Goal: Task Accomplishment & Management: Manage account settings

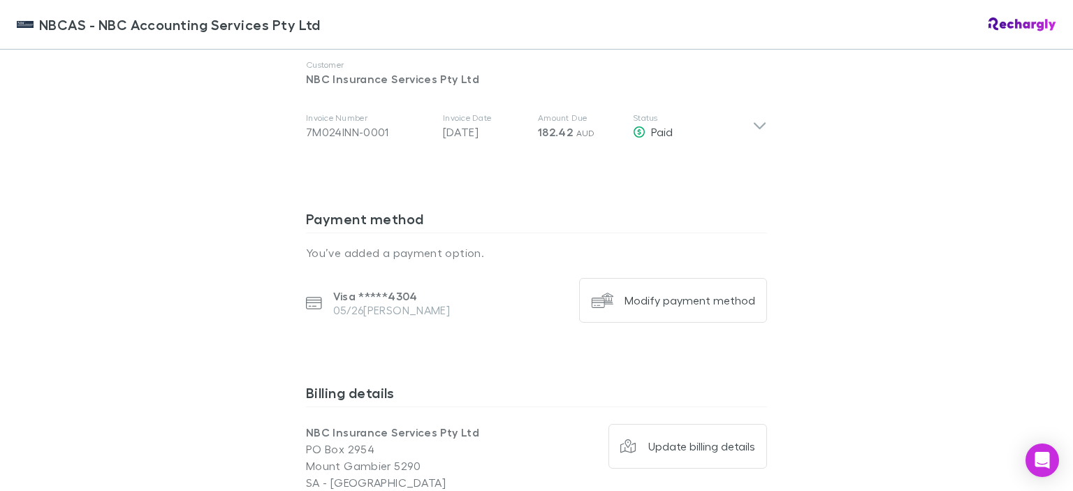
scroll to position [931, 0]
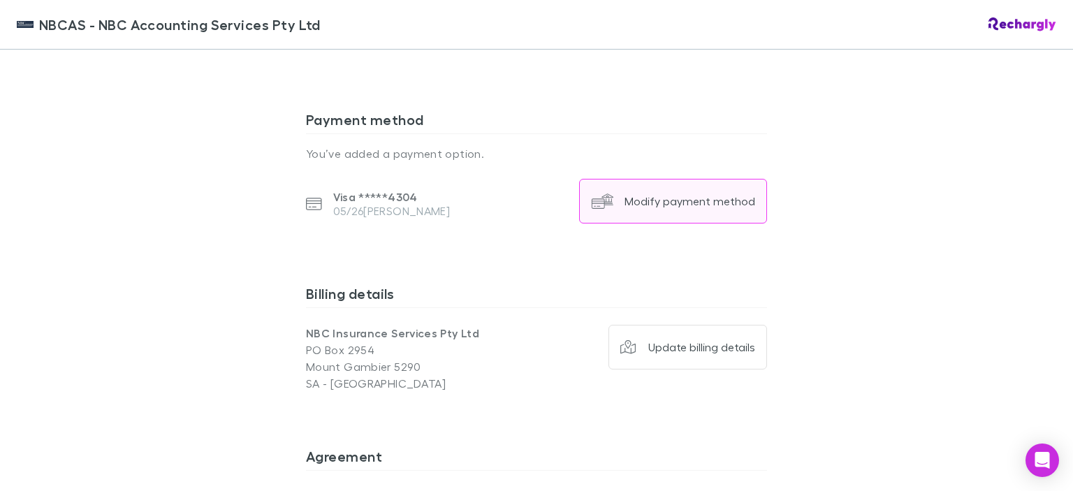
click at [654, 194] on div "Modify payment method" at bounding box center [689, 201] width 131 height 14
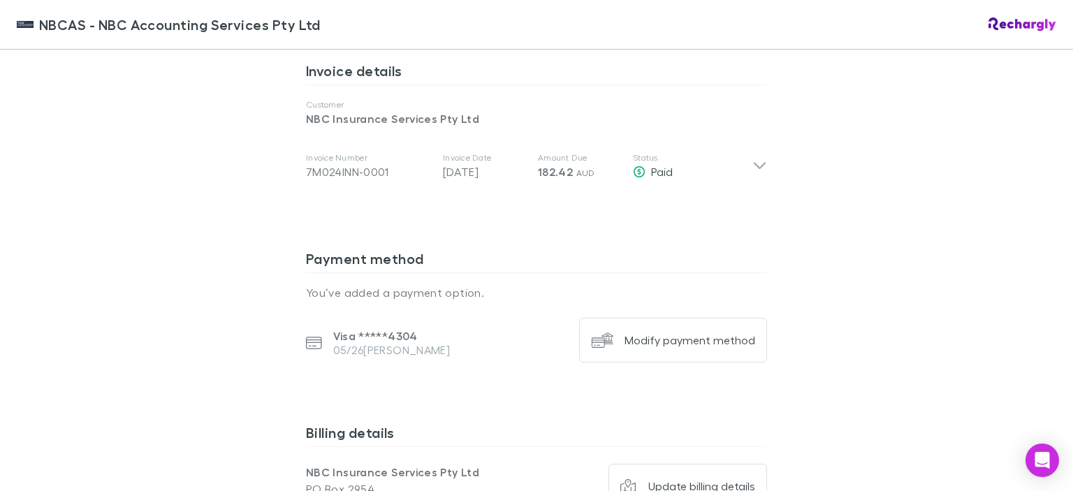
scroll to position [931, 0]
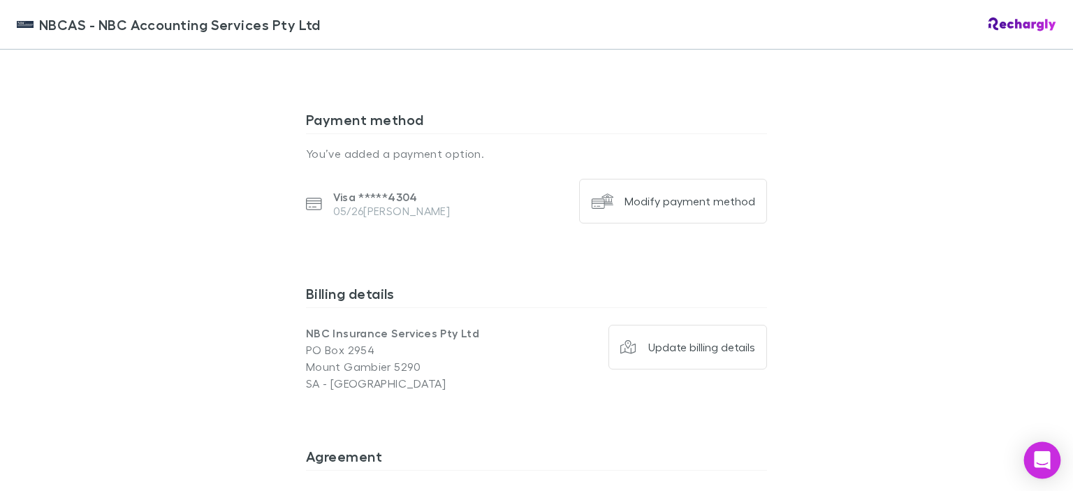
click at [1045, 467] on icon "Open Intercom Messenger" at bounding box center [1042, 460] width 18 height 18
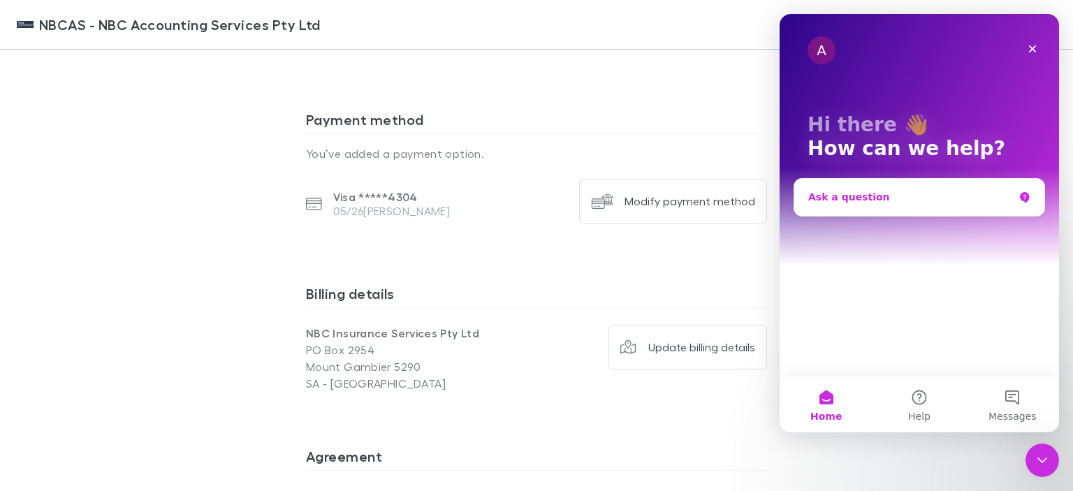
scroll to position [0, 0]
click at [829, 399] on button "Home" at bounding box center [825, 404] width 93 height 56
click at [643, 380] on div "Billing details NBC Insurance Services Pty Ltd [STREET_ADDRESS] Update billing …" at bounding box center [536, 355] width 461 height 163
click at [147, 198] on div "NBCAS - NBC Accounting Services Pty Ltd NBCAS - NBC Accounting Services Pty Ltd…" at bounding box center [536, 245] width 1073 height 491
click at [1027, 43] on icon "Close" at bounding box center [1032, 48] width 11 height 11
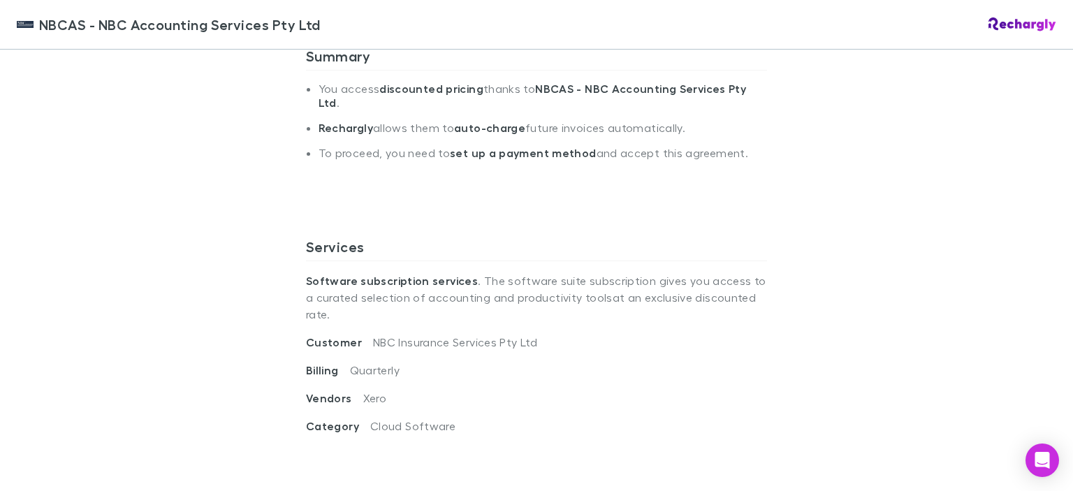
scroll to position [372, 0]
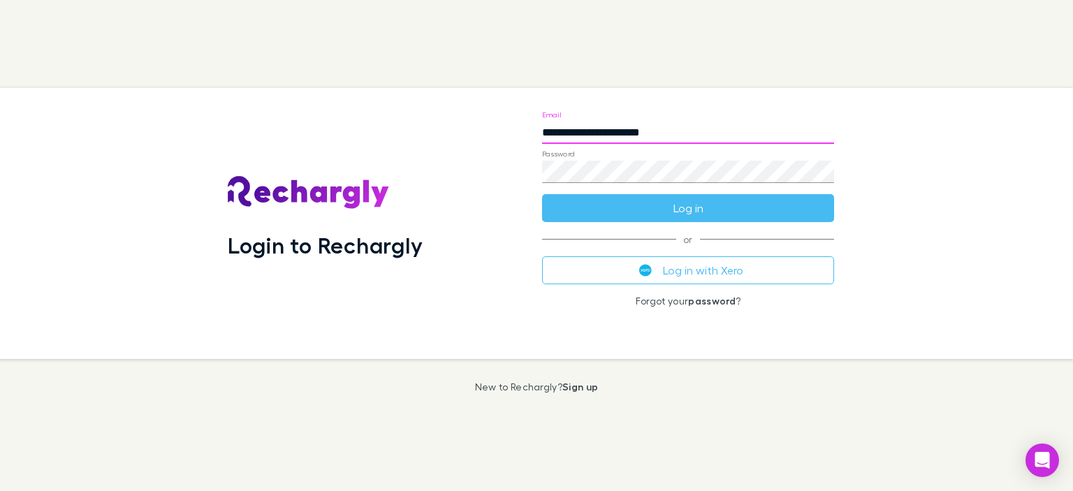
drag, startPoint x: 555, startPoint y: 132, endPoint x: 502, endPoint y: 125, distance: 53.5
click at [502, 125] on div "**********" at bounding box center [531, 223] width 1084 height 271
drag, startPoint x: 590, startPoint y: 132, endPoint x: 499, endPoint y: 122, distance: 90.6
click at [499, 122] on div "**********" at bounding box center [531, 223] width 1084 height 271
click at [472, 156] on div "Login to Rechargly" at bounding box center [374, 223] width 292 height 249
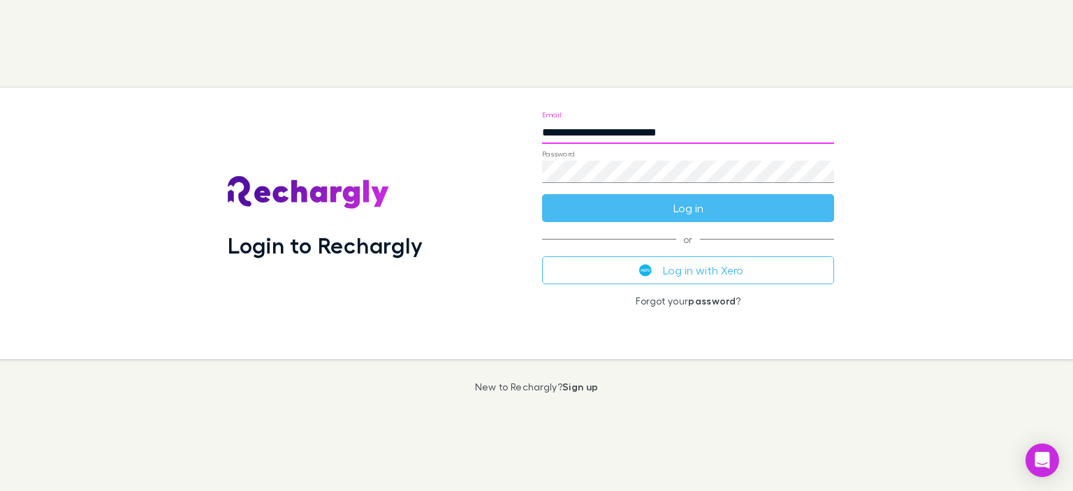
drag, startPoint x: 590, startPoint y: 129, endPoint x: 427, endPoint y: 105, distance: 163.9
click at [435, 114] on div "**********" at bounding box center [531, 223] width 1084 height 271
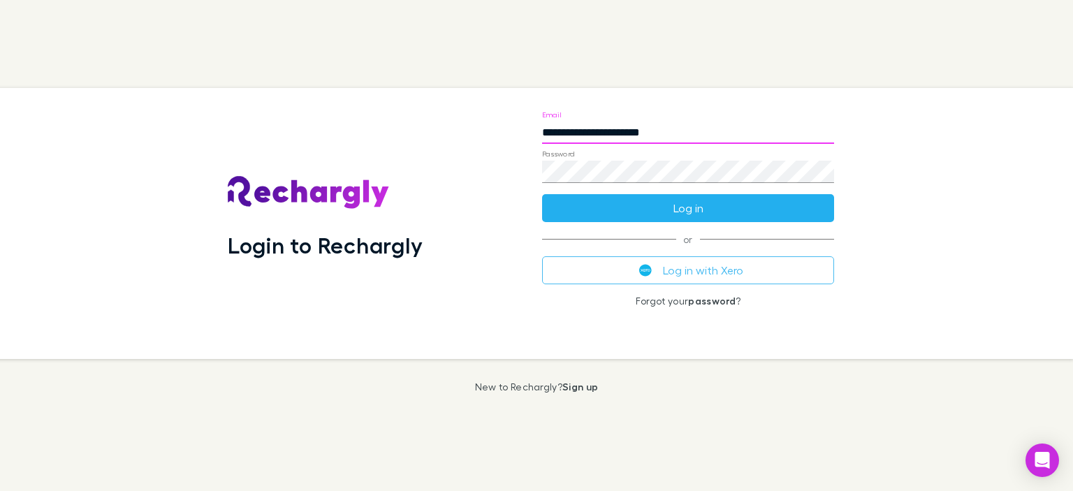
type input "**********"
click at [678, 211] on button "Log in" at bounding box center [688, 208] width 292 height 28
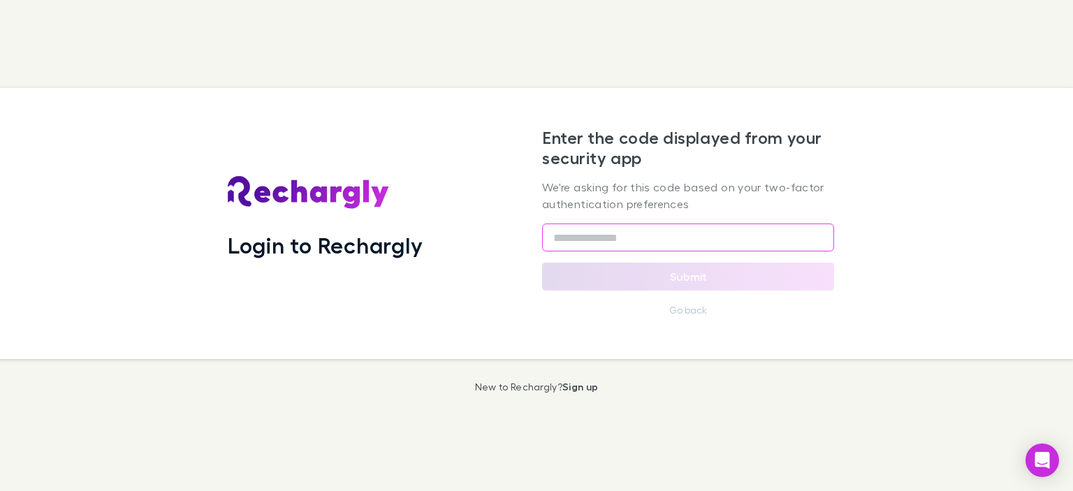
click at [625, 244] on input "text" at bounding box center [688, 238] width 292 height 28
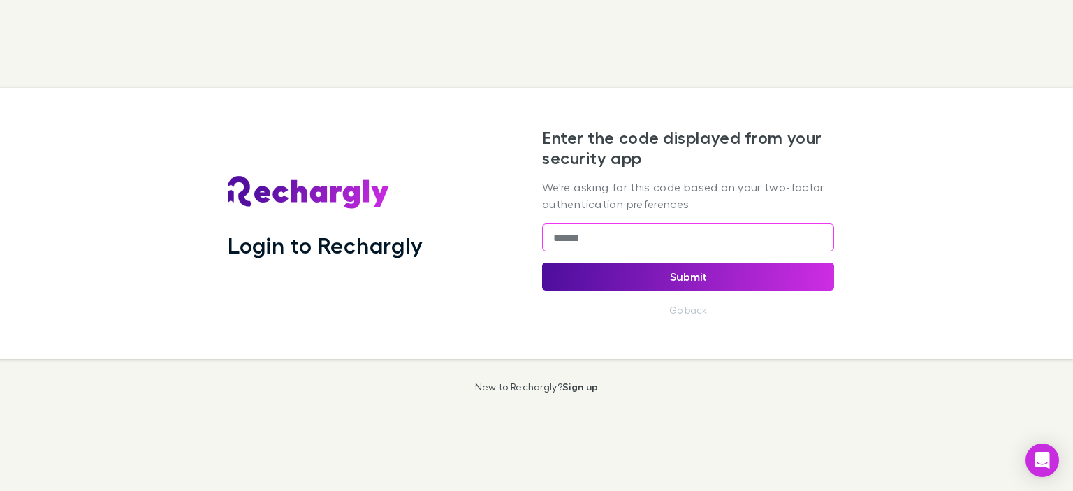
type input "******"
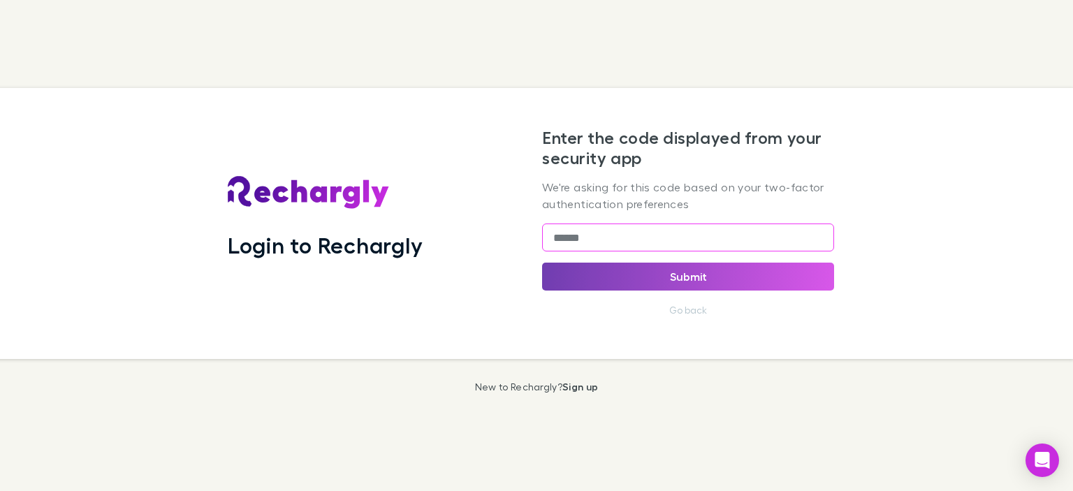
click at [687, 272] on button "Submit" at bounding box center [688, 277] width 292 height 28
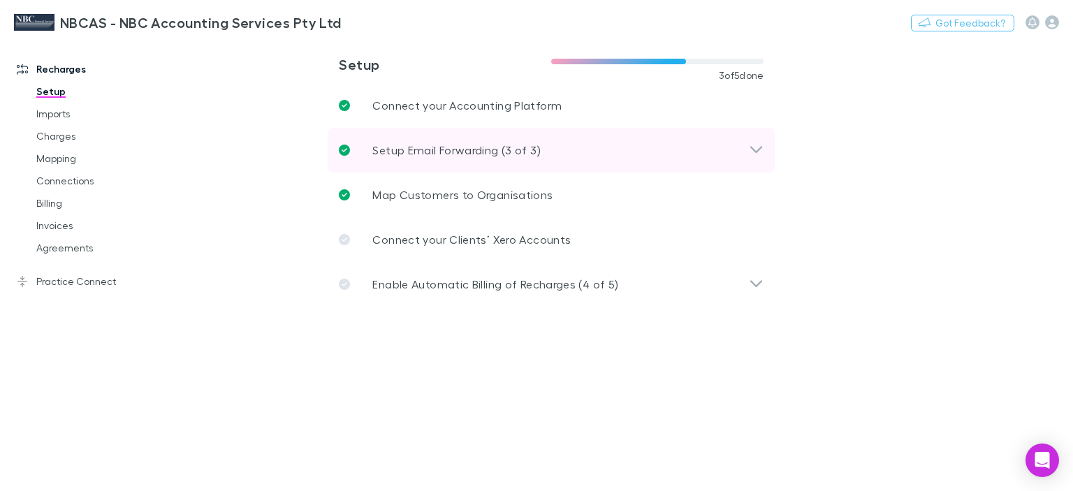
click at [417, 151] on p "Setup Email Forwarding (3 of 3)" at bounding box center [456, 150] width 168 height 17
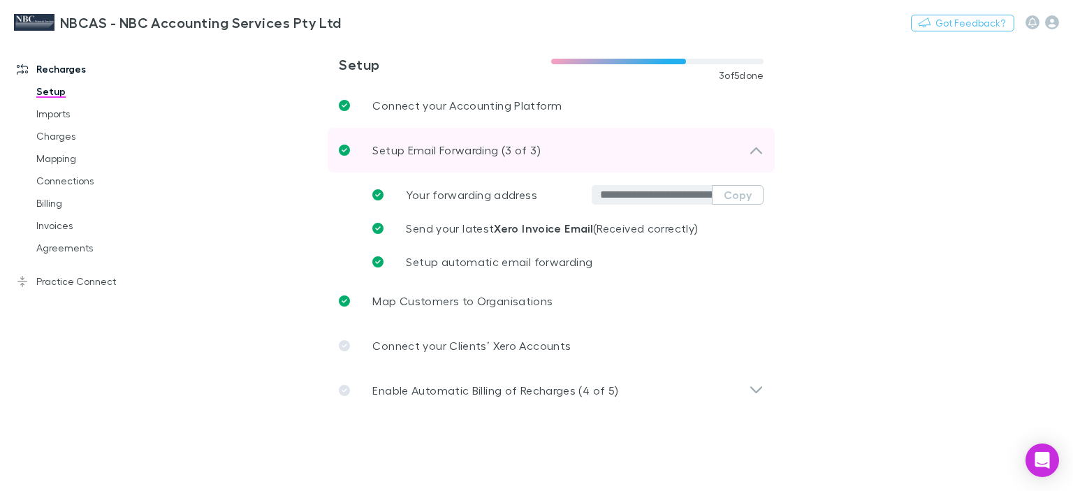
click at [417, 151] on p "Setup Email Forwarding (3 of 3)" at bounding box center [456, 150] width 168 height 17
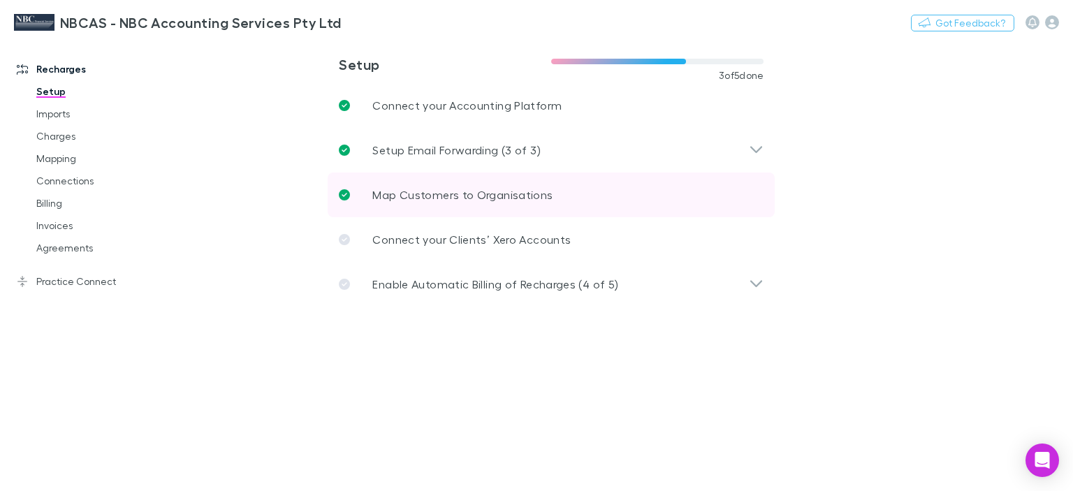
click at [411, 196] on p "Map Customers to Organisations" at bounding box center [462, 194] width 180 height 17
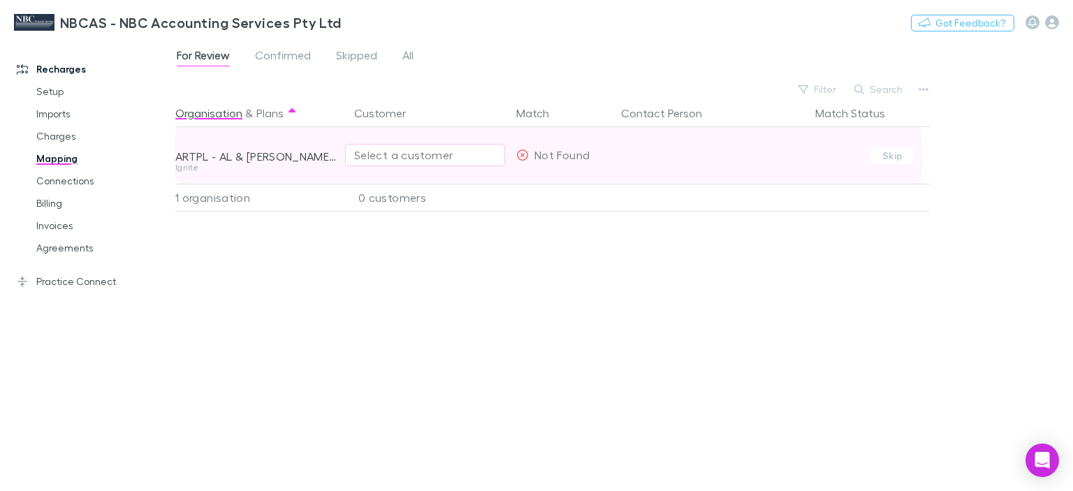
click at [402, 156] on div "Select a customer" at bounding box center [425, 155] width 142 height 17
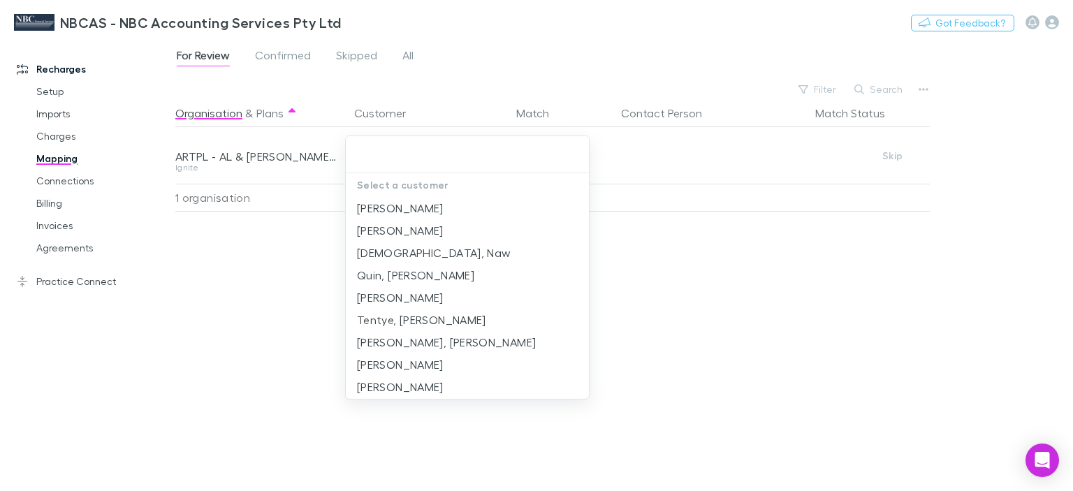
click at [285, 227] on div at bounding box center [536, 245] width 1073 height 491
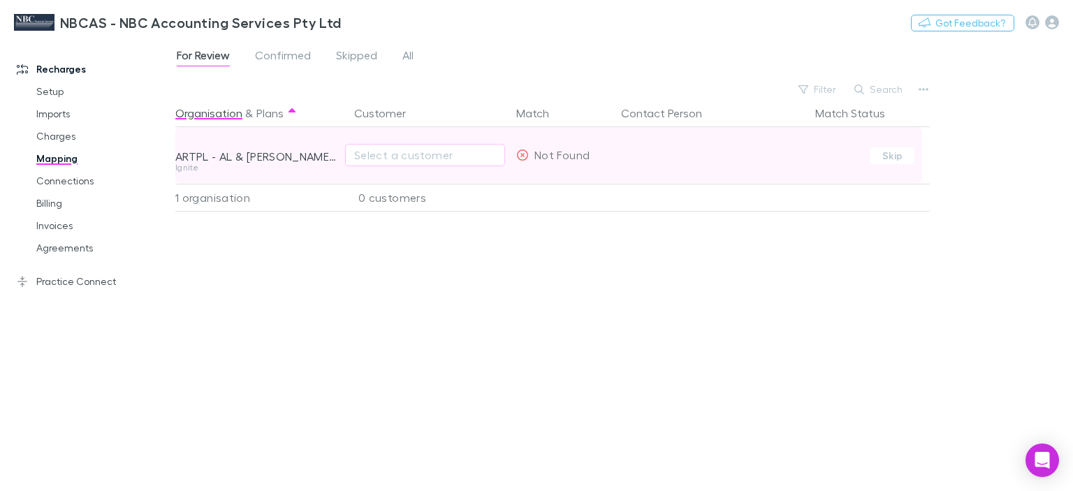
click at [558, 158] on span "Not Found" at bounding box center [561, 154] width 55 height 13
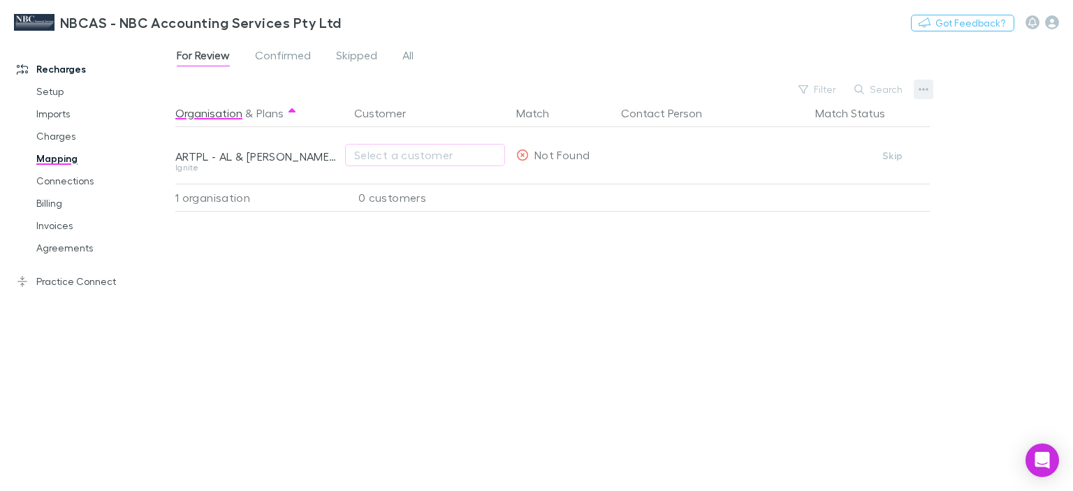
click at [920, 89] on icon "button" at bounding box center [923, 89] width 10 height 3
click at [919, 89] on div at bounding box center [536, 245] width 1073 height 491
click at [381, 202] on div "0 customers" at bounding box center [427, 198] width 168 height 28
click at [223, 194] on div "1 organisation" at bounding box center [259, 198] width 168 height 28
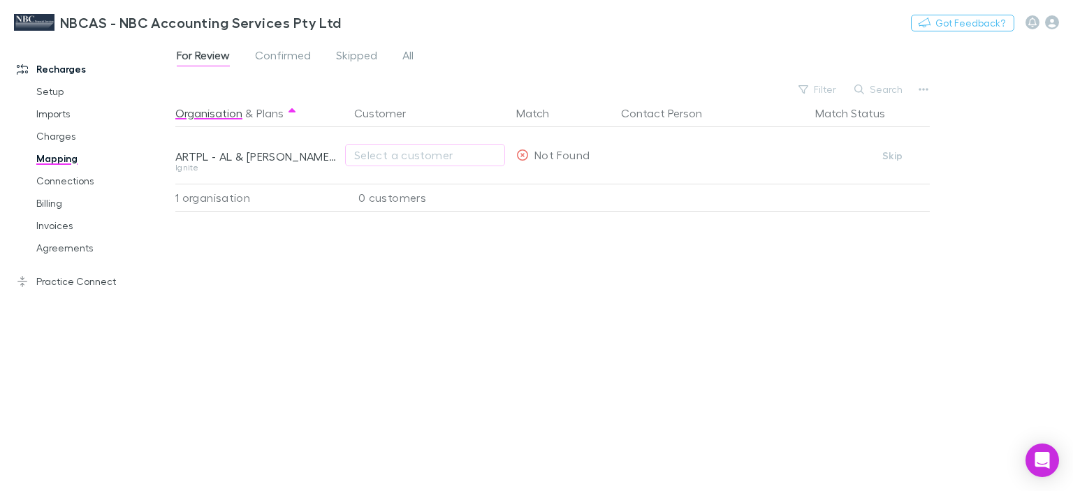
click at [407, 200] on div "0 customers" at bounding box center [427, 198] width 168 height 28
click at [295, 50] on span "Confirmed" at bounding box center [283, 57] width 56 height 18
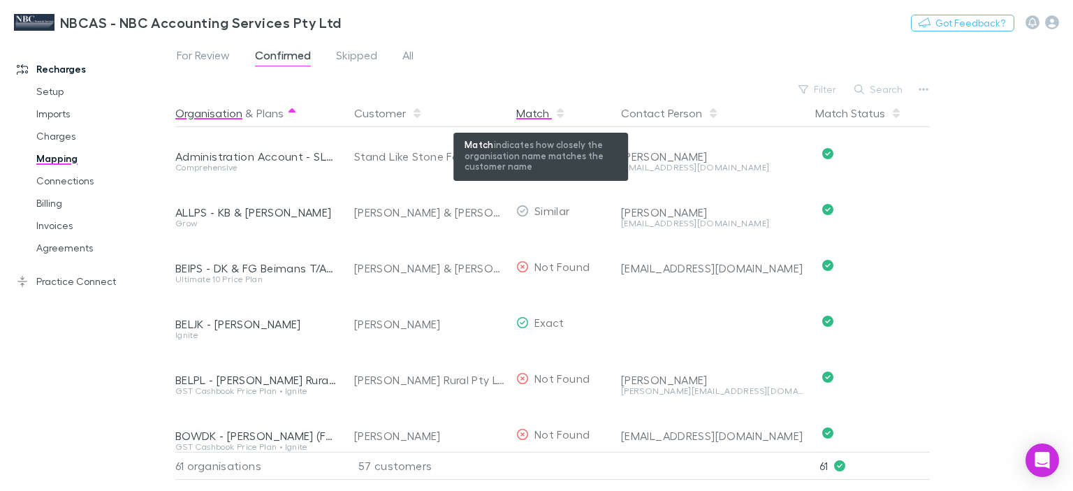
click at [539, 112] on div "Match" at bounding box center [541, 113] width 50 height 28
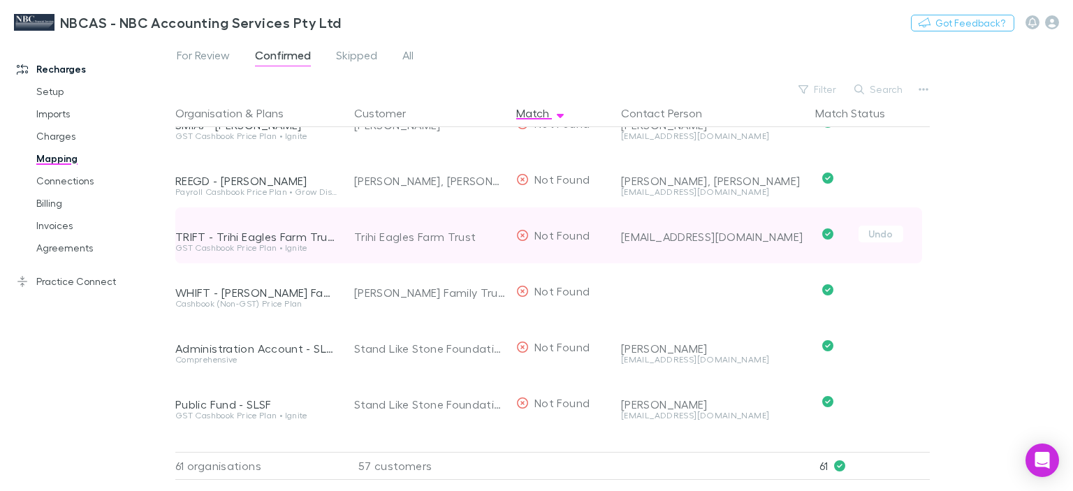
scroll to position [2049, 0]
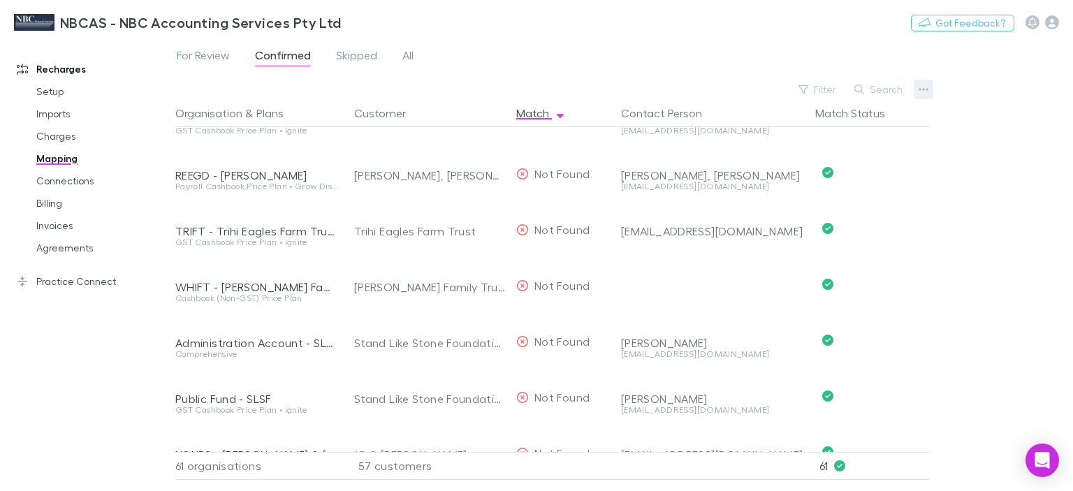
click at [925, 92] on icon "button" at bounding box center [923, 89] width 10 height 11
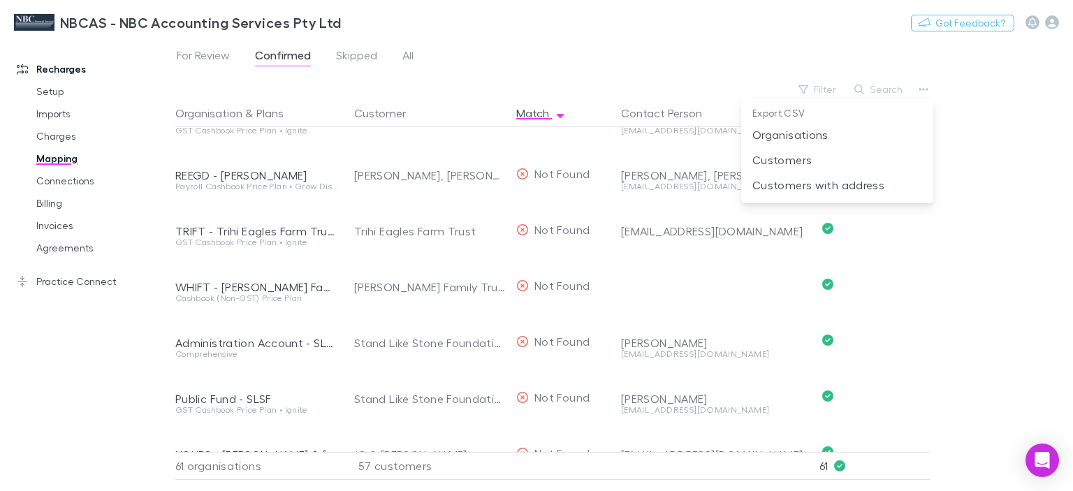
click at [1051, 16] on div at bounding box center [536, 245] width 1073 height 491
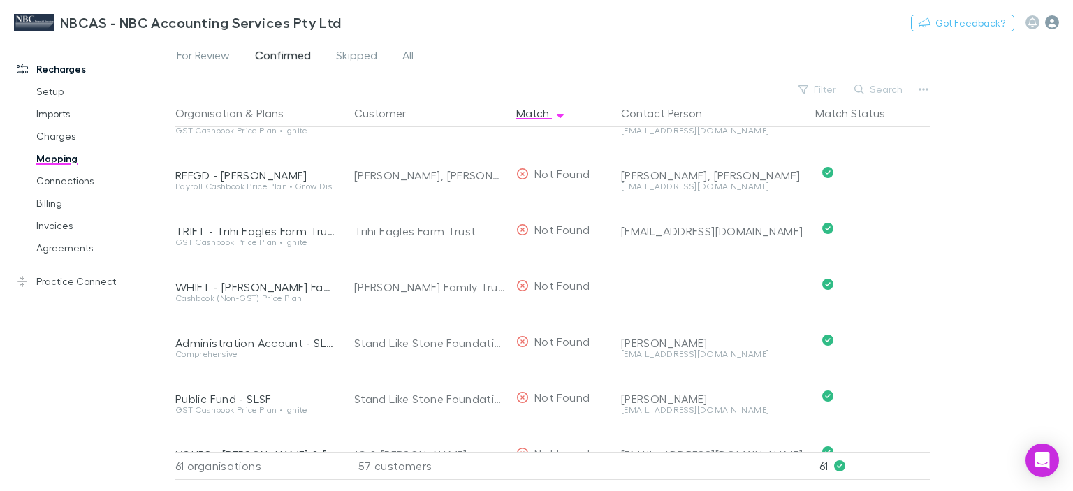
click at [1051, 21] on icon "button" at bounding box center [1052, 22] width 14 height 14
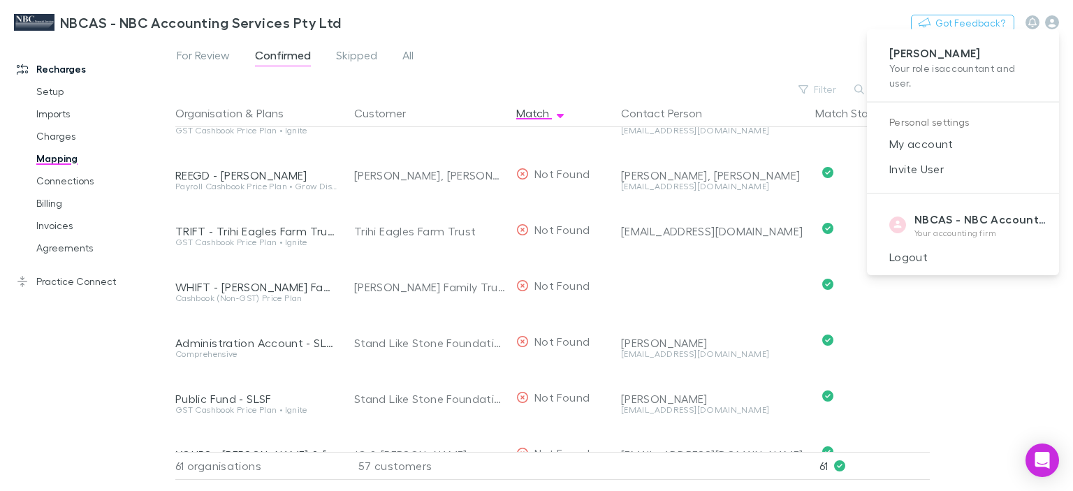
click at [508, 78] on div at bounding box center [536, 245] width 1073 height 491
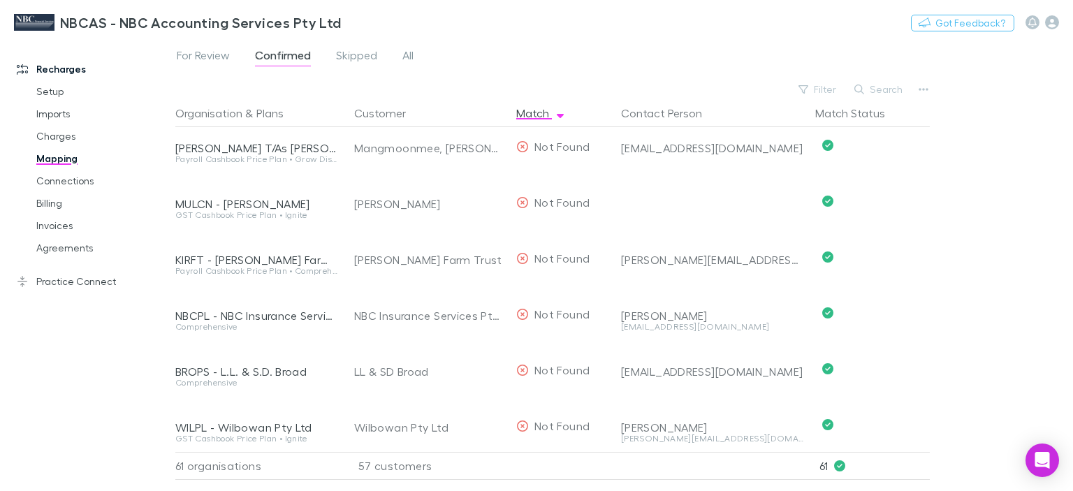
scroll to position [3084, 0]
click at [683, 114] on button "Contact Person" at bounding box center [670, 113] width 98 height 28
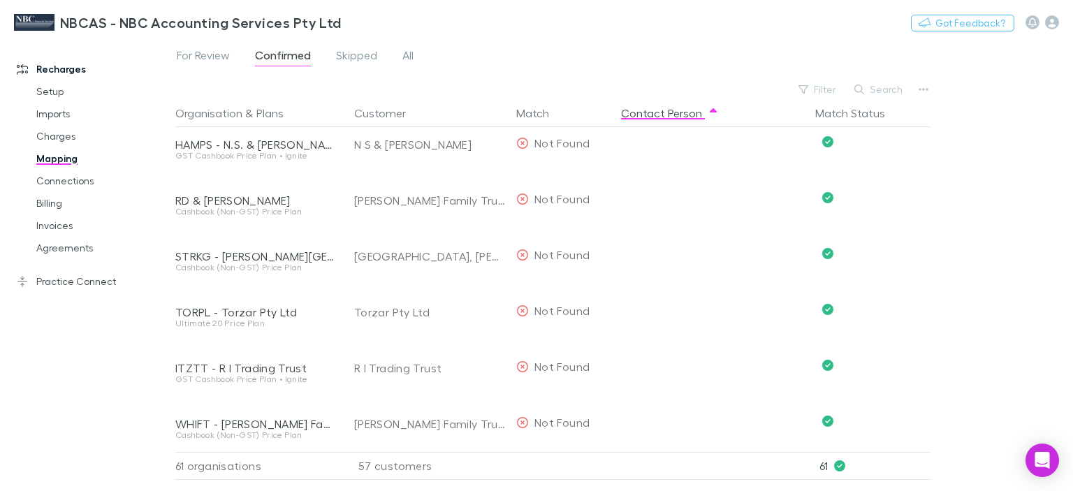
scroll to position [0, 0]
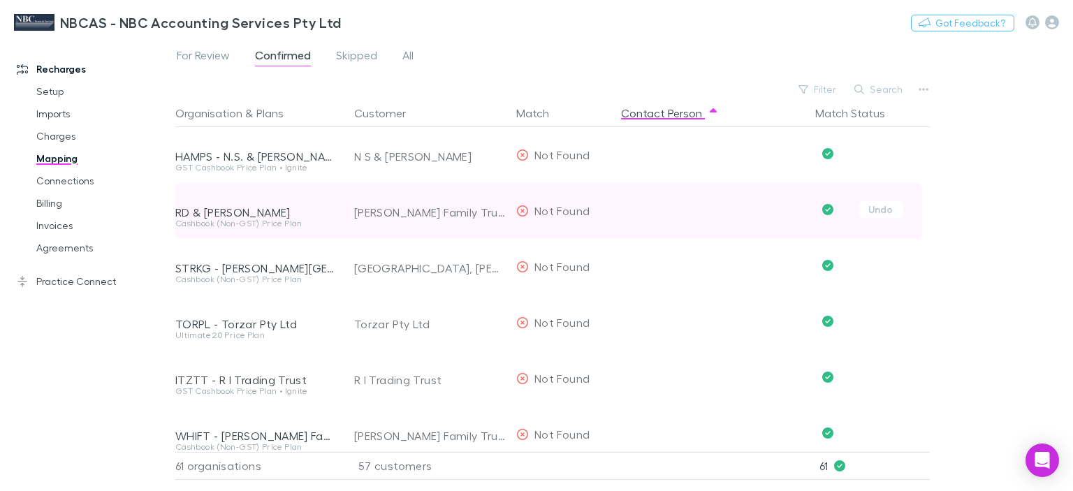
click at [830, 212] on icon "Confirmed" at bounding box center [827, 209] width 11 height 11
click at [659, 216] on div at bounding box center [712, 201] width 183 height 36
click at [659, 217] on div at bounding box center [712, 201] width 183 height 36
click at [660, 217] on div at bounding box center [712, 201] width 183 height 36
click at [251, 214] on div "RD & AJ Whittaker" at bounding box center [256, 212] width 162 height 14
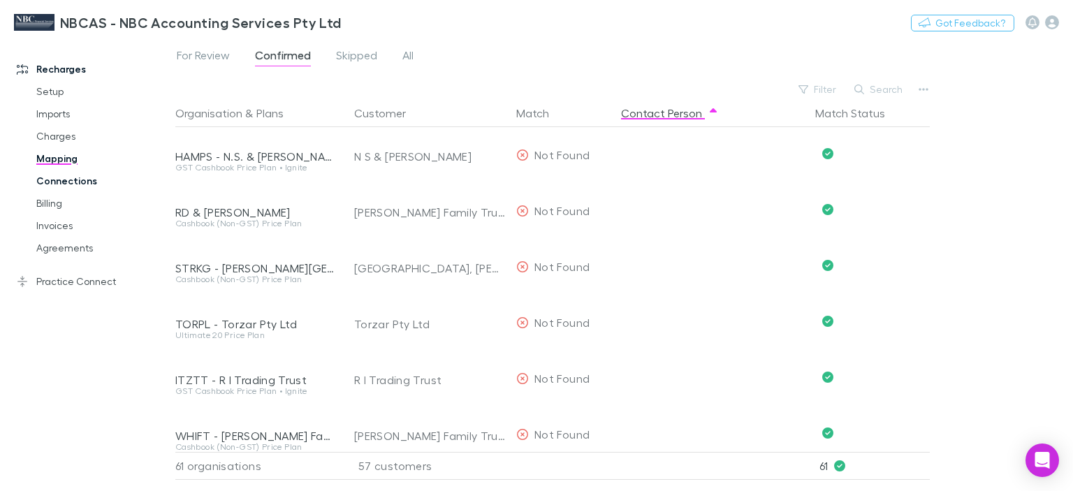
click at [67, 173] on link "Connections" at bounding box center [102, 181] width 161 height 22
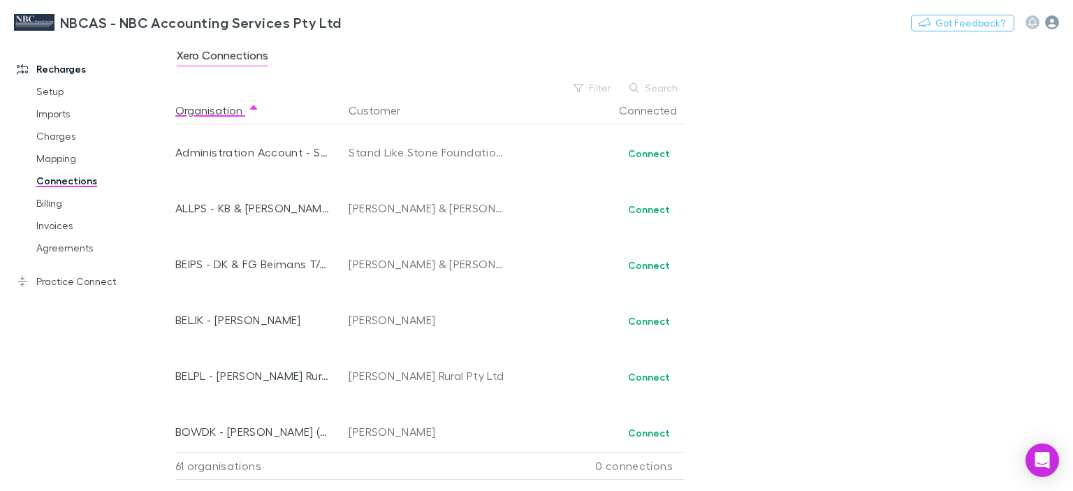
click at [1053, 22] on icon "button" at bounding box center [1052, 22] width 14 height 14
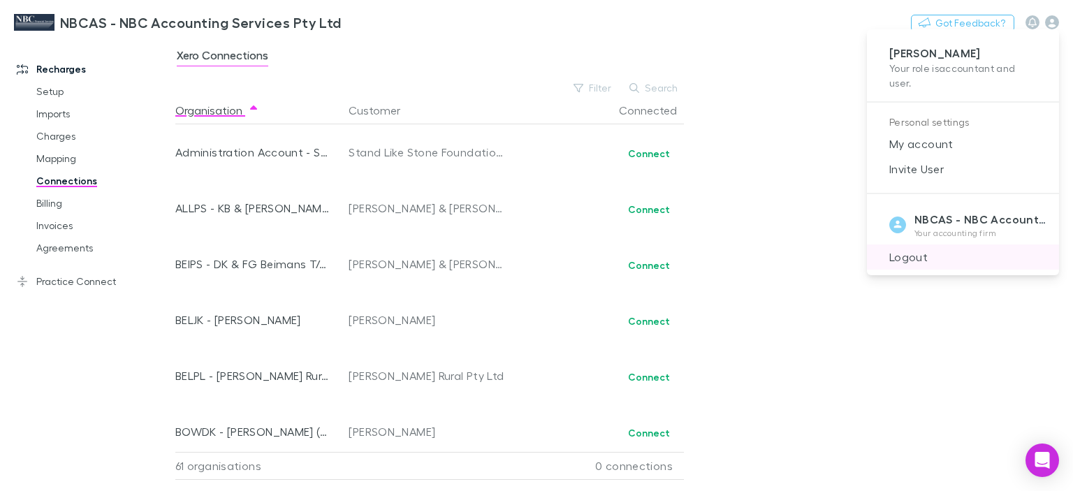
click at [924, 260] on span "Logout" at bounding box center [963, 257] width 170 height 17
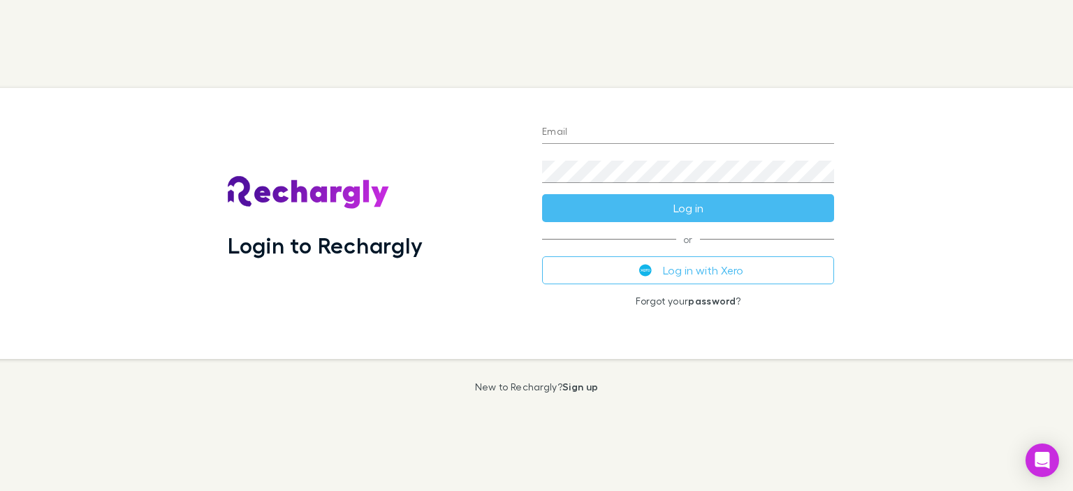
type input "**********"
